Goal: Transaction & Acquisition: Purchase product/service

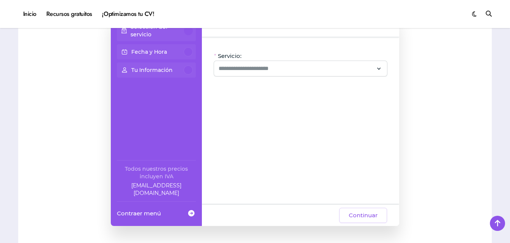
scroll to position [75, 0]
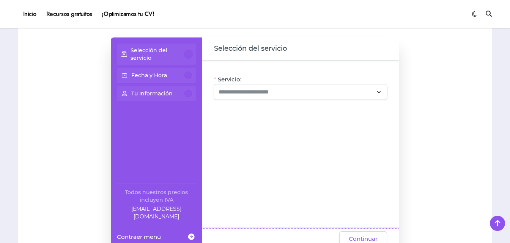
click at [265, 106] on div "Servicio: Oye, hay paquetes especiales con este servicio, ¡consúltalos! CV + Li…" at bounding box center [300, 144] width 197 height 168
click at [260, 99] on div at bounding box center [300, 92] width 173 height 15
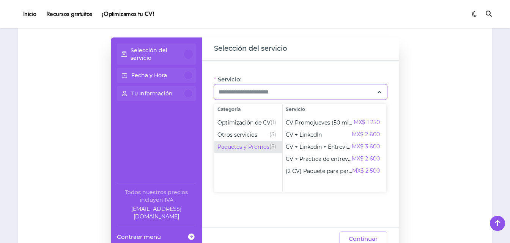
click at [251, 146] on span "Paquetes y Promos" at bounding box center [243, 147] width 52 height 8
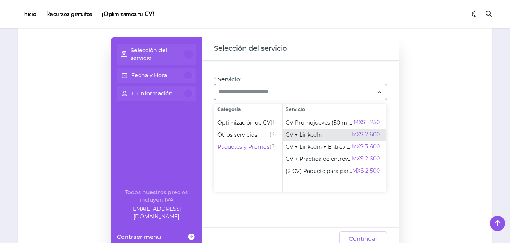
click at [307, 134] on span "CV + LinkedIn" at bounding box center [304, 135] width 36 height 8
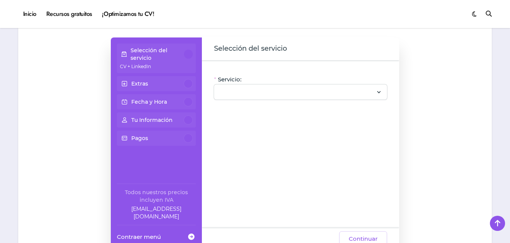
type input "**********"
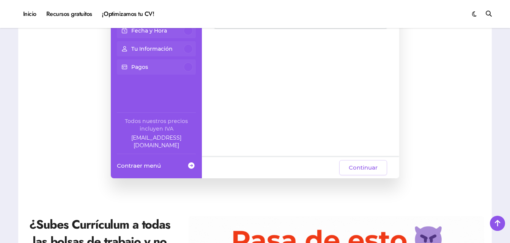
scroll to position [151, 0]
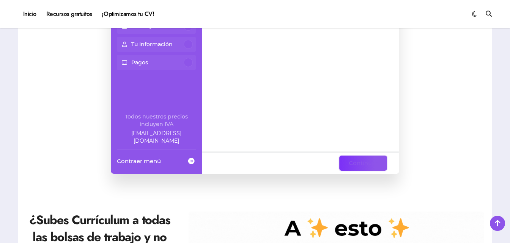
click at [370, 163] on span "Continuar" at bounding box center [363, 163] width 29 height 9
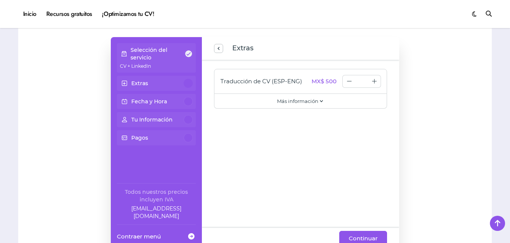
scroll to position [75, 0]
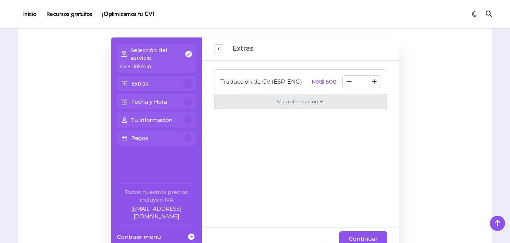
click at [308, 105] on span "Más información" at bounding box center [297, 102] width 41 height 8
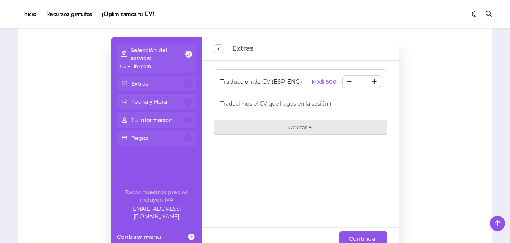
click at [308, 123] on span at bounding box center [310, 127] width 6 height 8
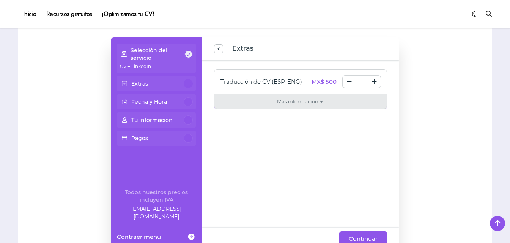
click at [306, 107] on div "Más información" at bounding box center [300, 101] width 173 height 15
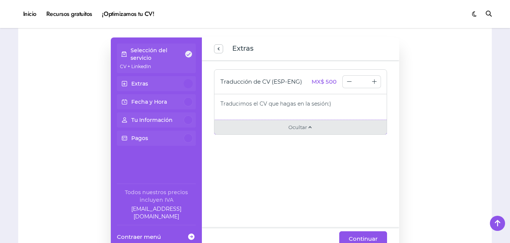
click at [305, 126] on span "Ocultar" at bounding box center [297, 128] width 19 height 8
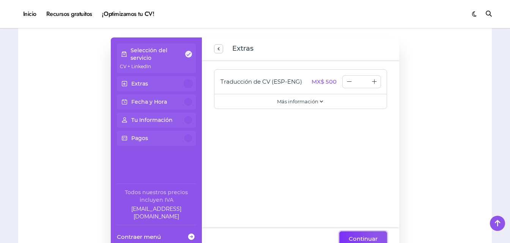
click at [364, 237] on span "Continuar" at bounding box center [363, 239] width 29 height 9
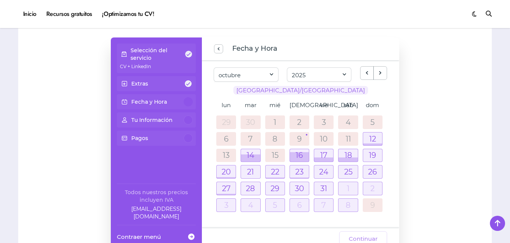
click at [184, 118] on div at bounding box center [188, 120] width 9 height 9
drag, startPoint x: 131, startPoint y: 31, endPoint x: 134, endPoint y: 36, distance: 5.1
click at [141, 48] on p "Selección del servicio" at bounding box center [157, 54] width 54 height 15
